Goal: Check status: Check status

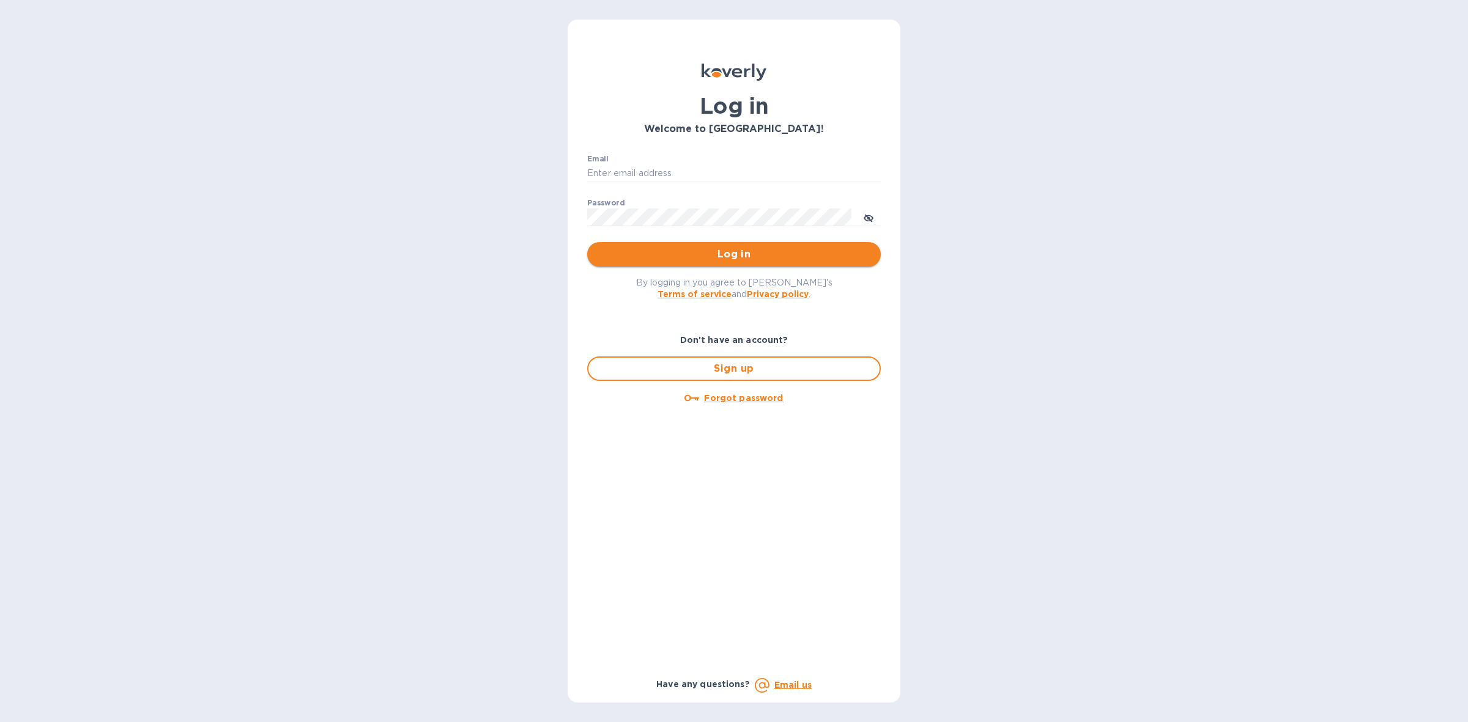
type input "[EMAIL_ADDRESS][DOMAIN_NAME]"
click at [778, 264] on button "Log in" at bounding box center [734, 254] width 294 height 24
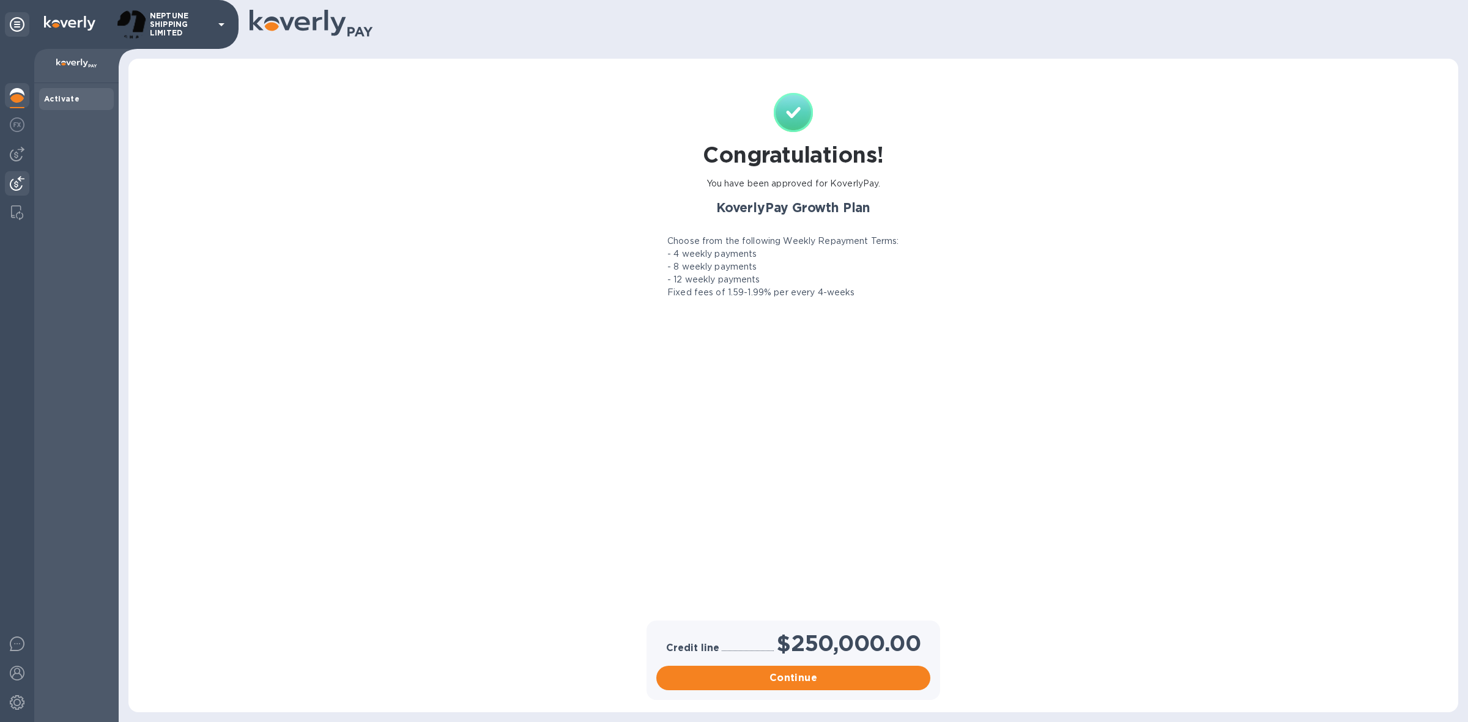
click at [18, 174] on div at bounding box center [17, 184] width 24 height 27
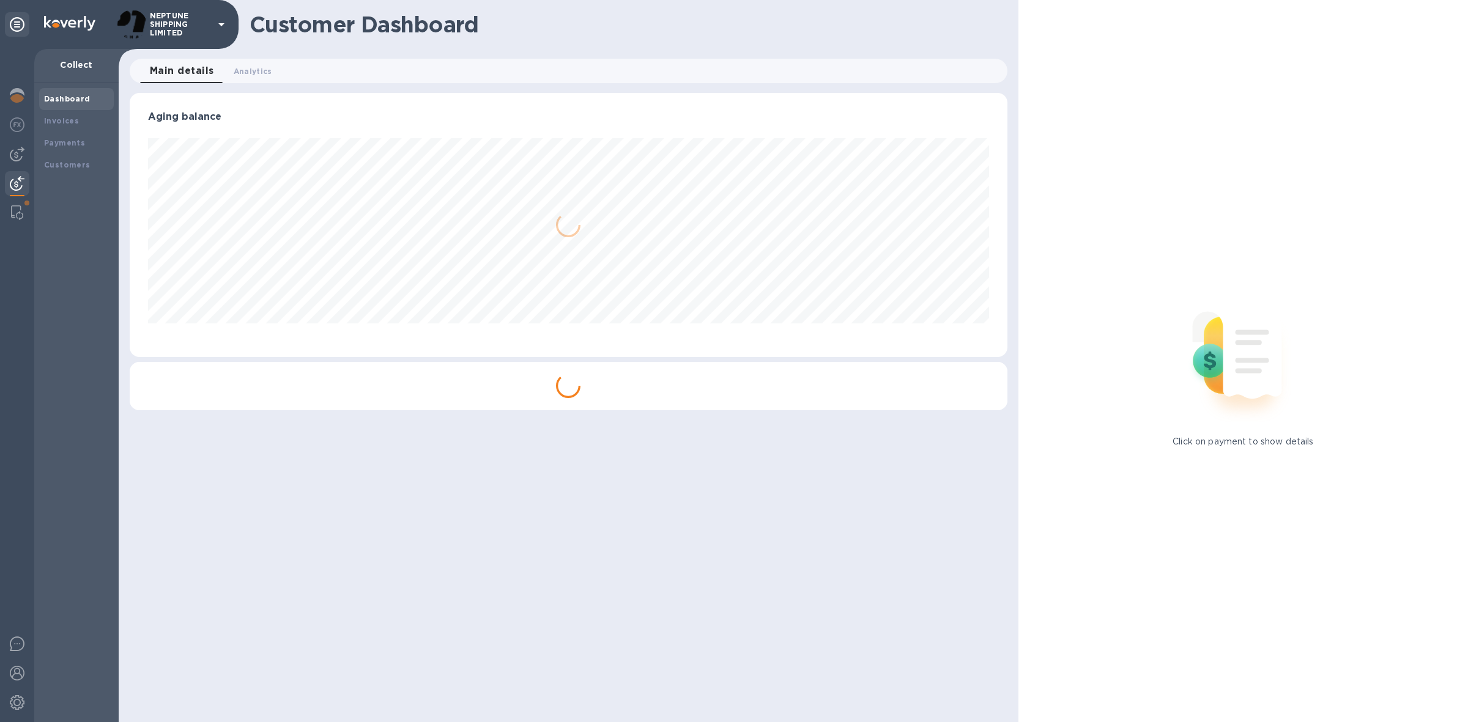
scroll to position [264, 878]
click at [60, 144] on b "Payments" at bounding box center [64, 142] width 41 height 9
